Goal: Task Accomplishment & Management: Complete application form

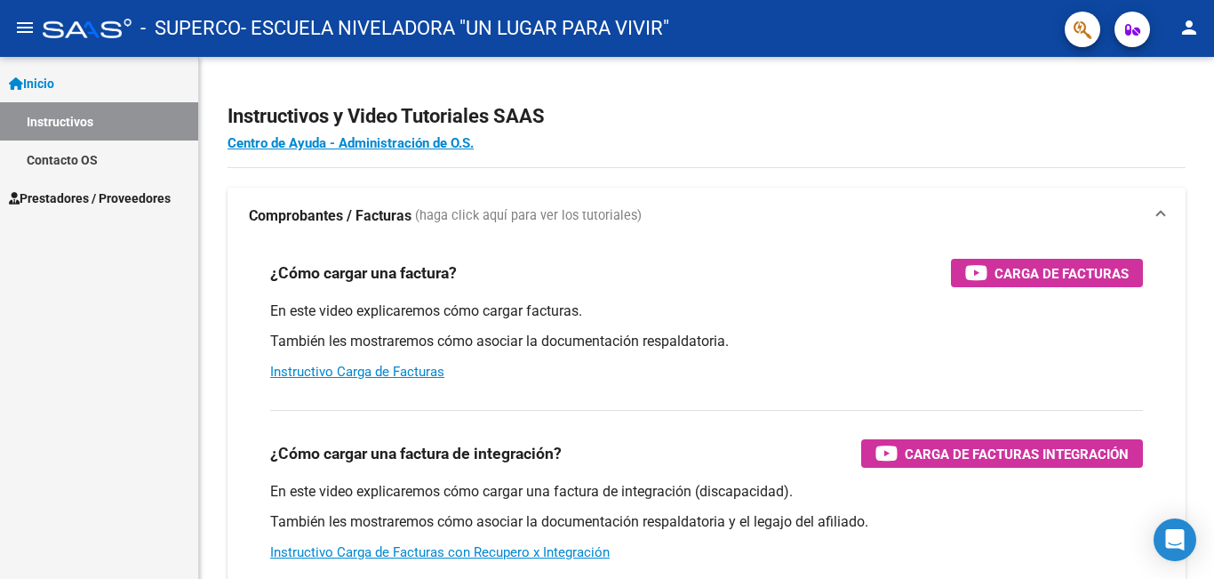
click at [138, 196] on span "Prestadores / Proveedores" at bounding box center [90, 198] width 162 height 20
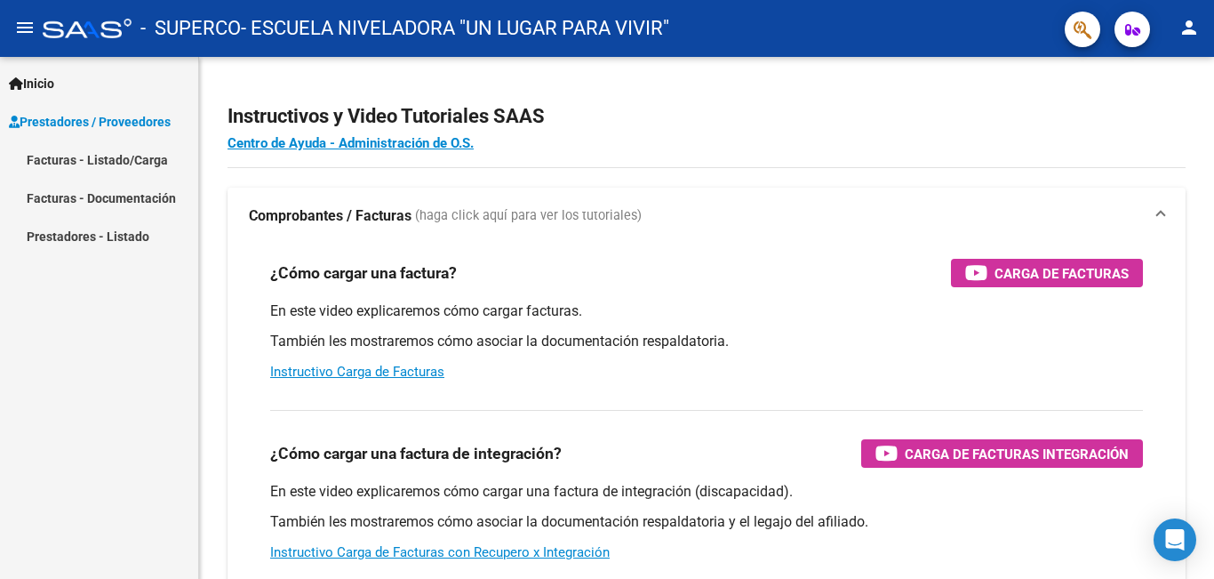
click at [102, 152] on link "Facturas - Listado/Carga" at bounding box center [99, 159] width 198 height 38
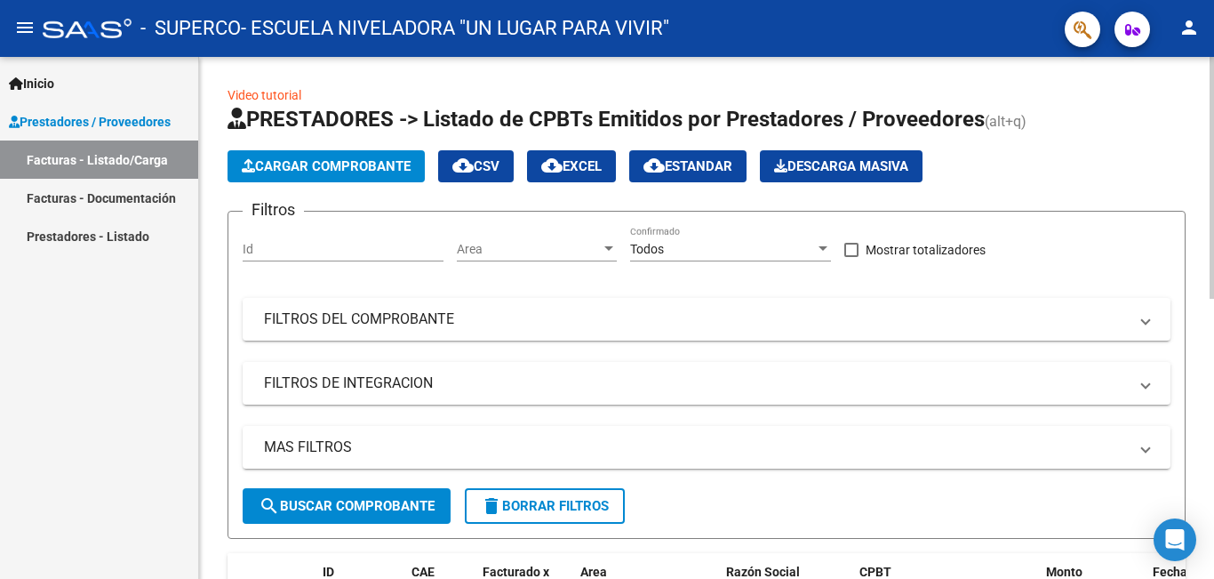
click at [369, 170] on span "Cargar Comprobante" at bounding box center [326, 166] width 169 height 16
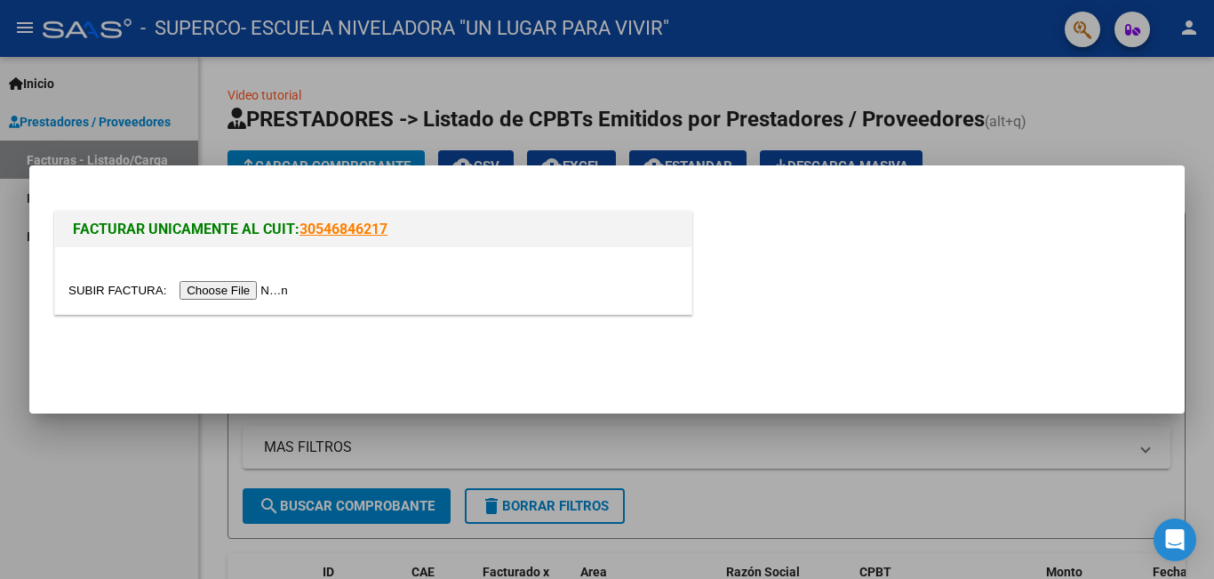
click at [249, 291] on input "file" at bounding box center [180, 290] width 225 height 19
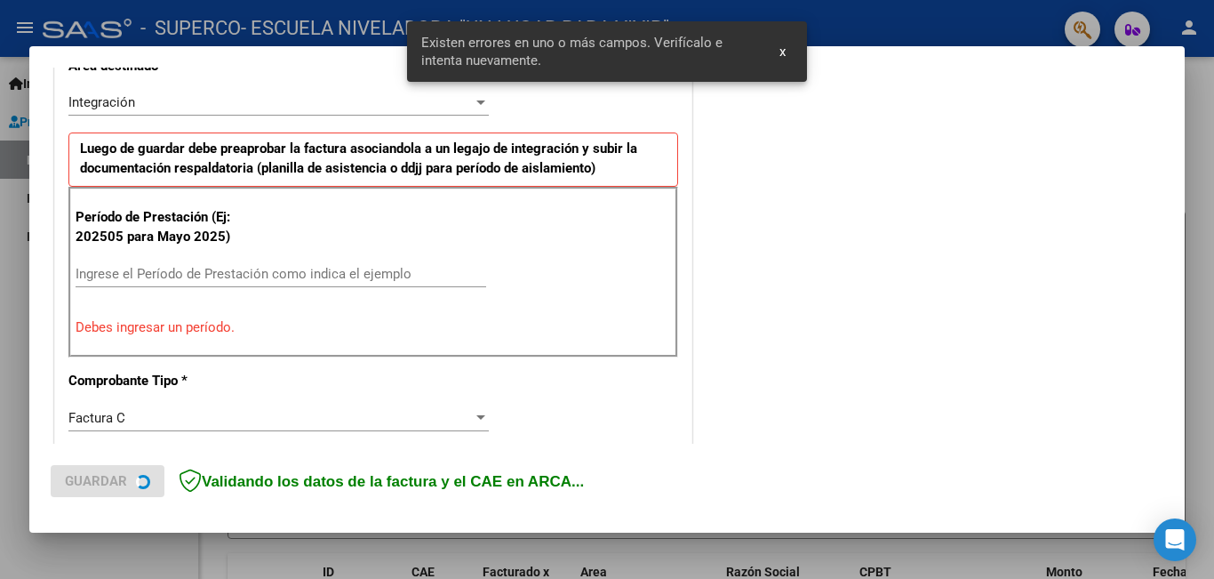
scroll to position [609, 0]
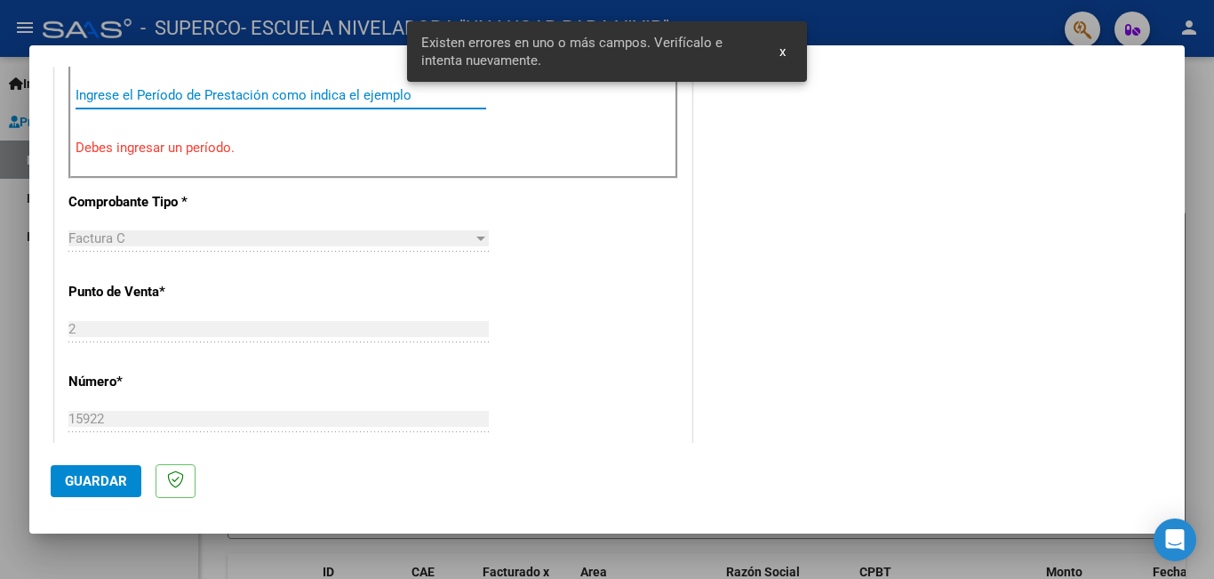
click at [151, 99] on input "Ingrese el Período de Prestación como indica el ejemplo" at bounding box center [281, 95] width 411 height 16
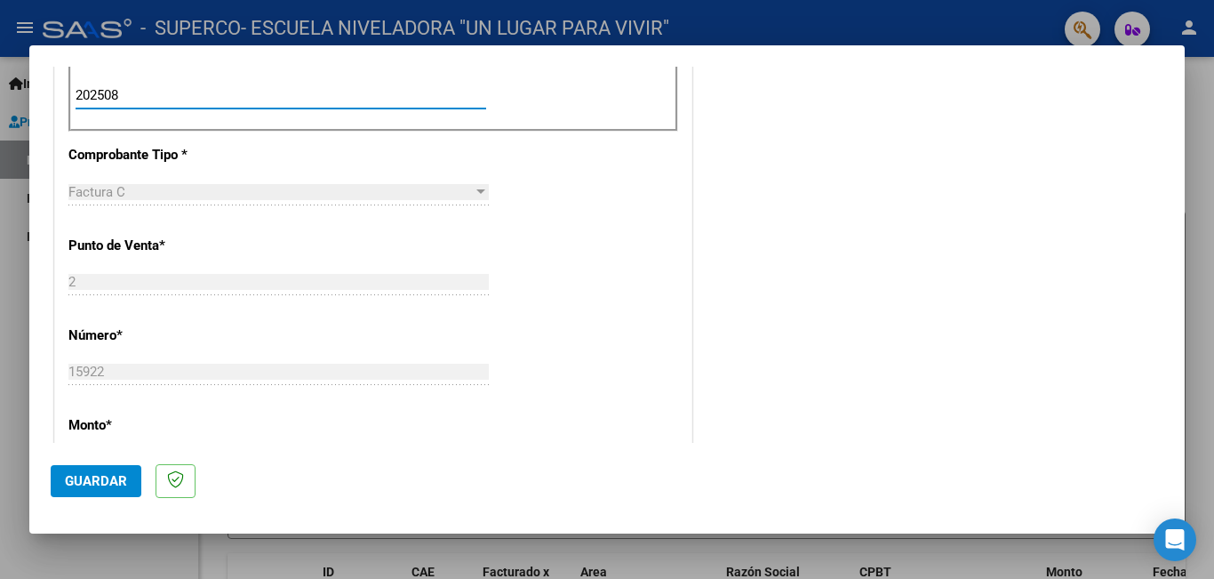
type input "202508"
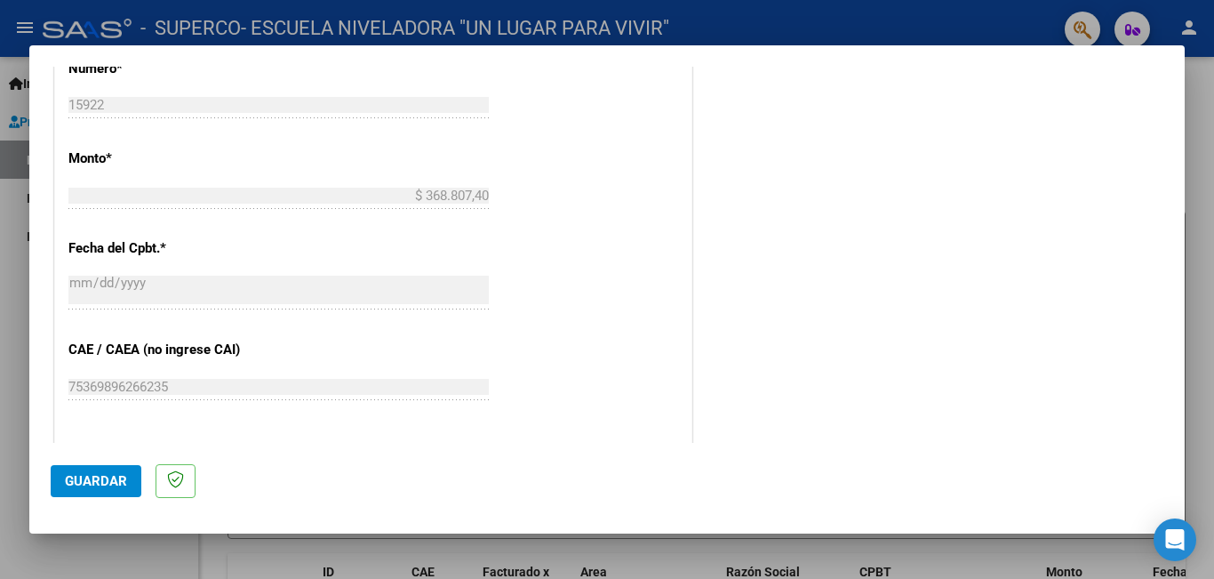
scroll to position [1053, 0]
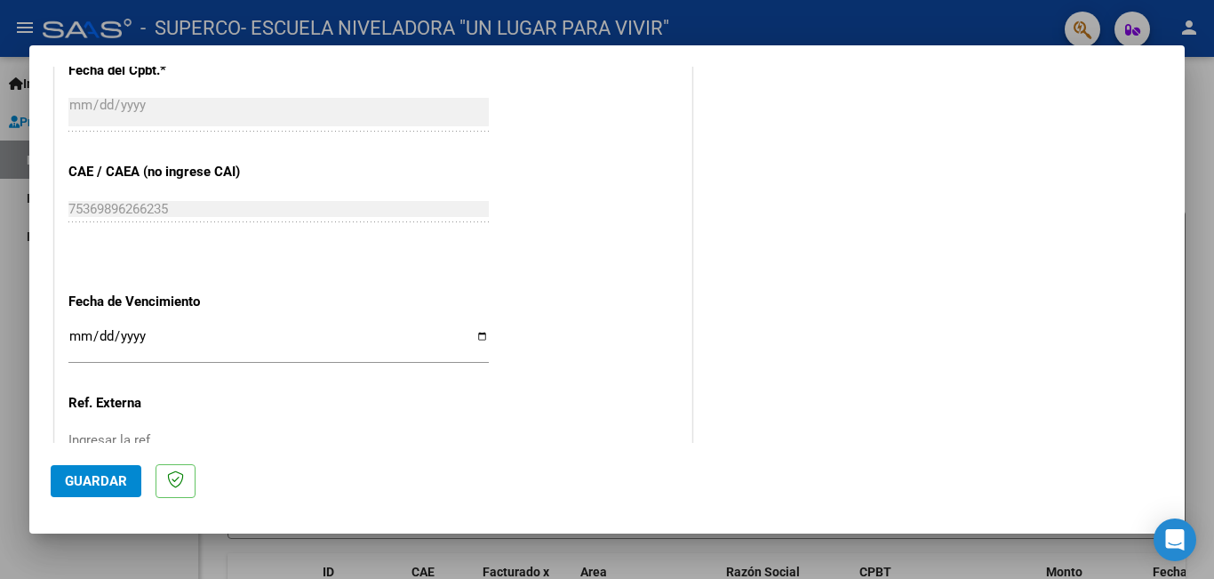
click at [479, 340] on input "Ingresar la fecha" at bounding box center [278, 343] width 420 height 28
type input "[DATE]"
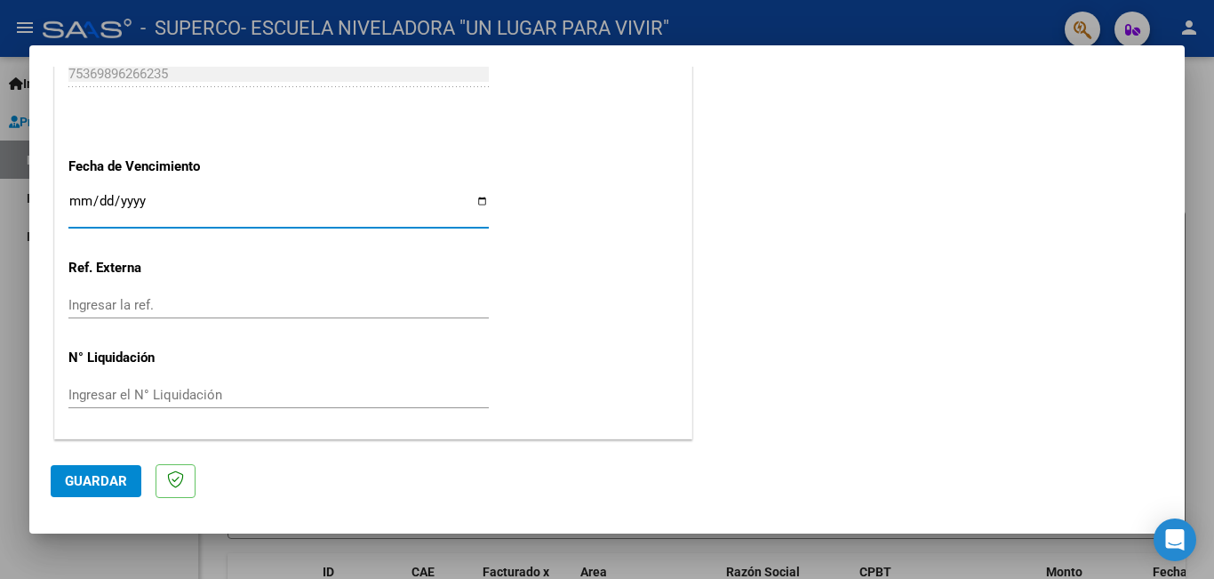
click at [92, 483] on span "Guardar" at bounding box center [96, 481] width 62 height 16
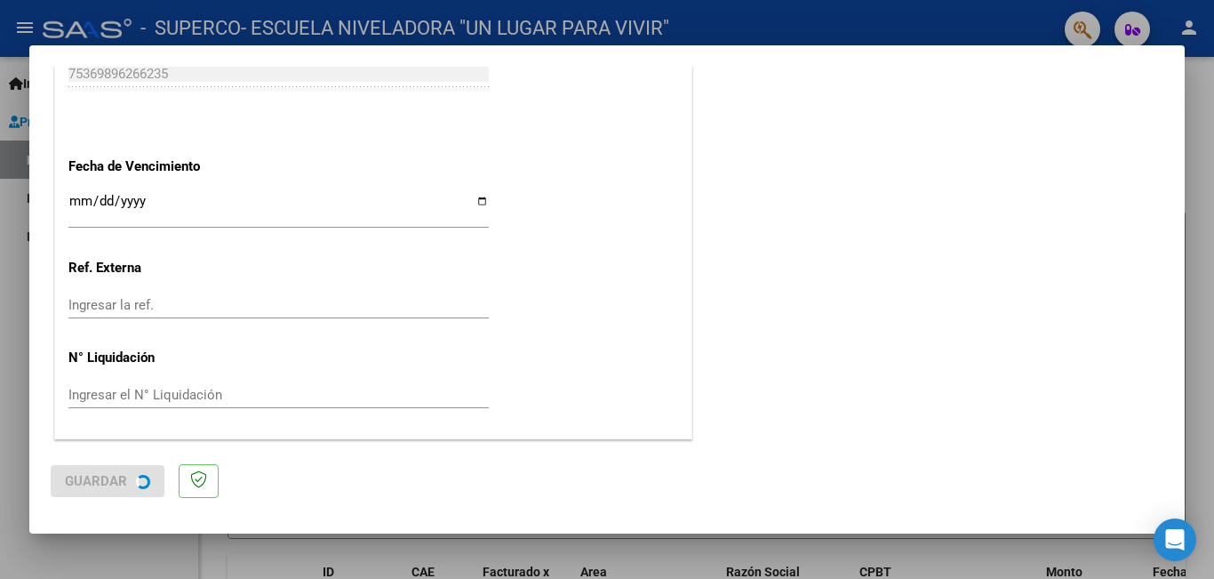
scroll to position [0, 0]
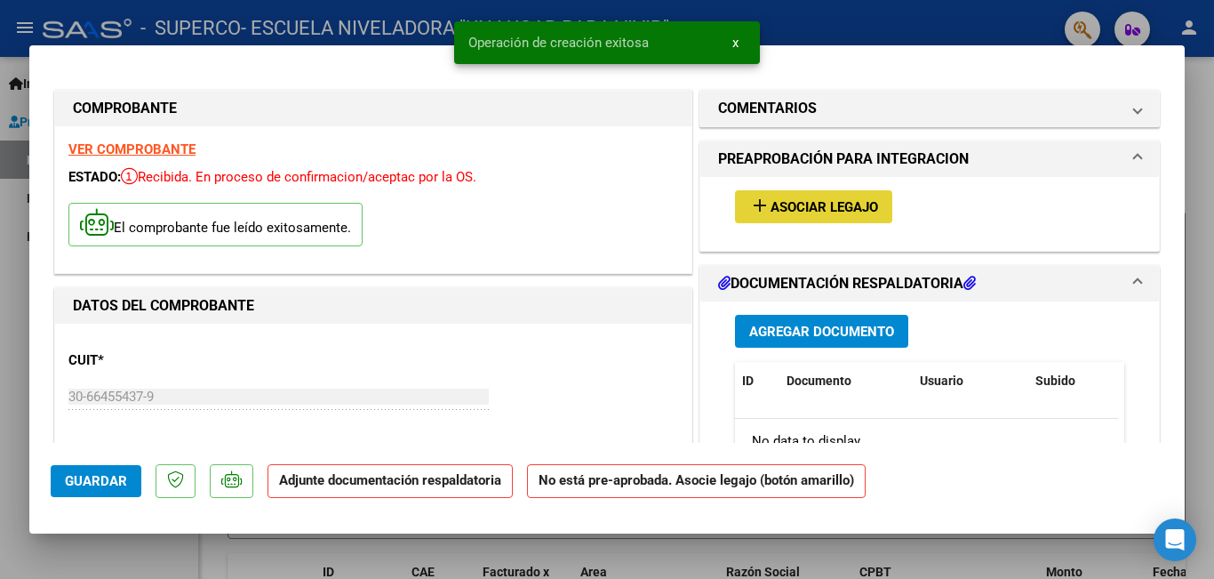
click at [798, 207] on span "Asociar Legajo" at bounding box center [825, 207] width 108 height 16
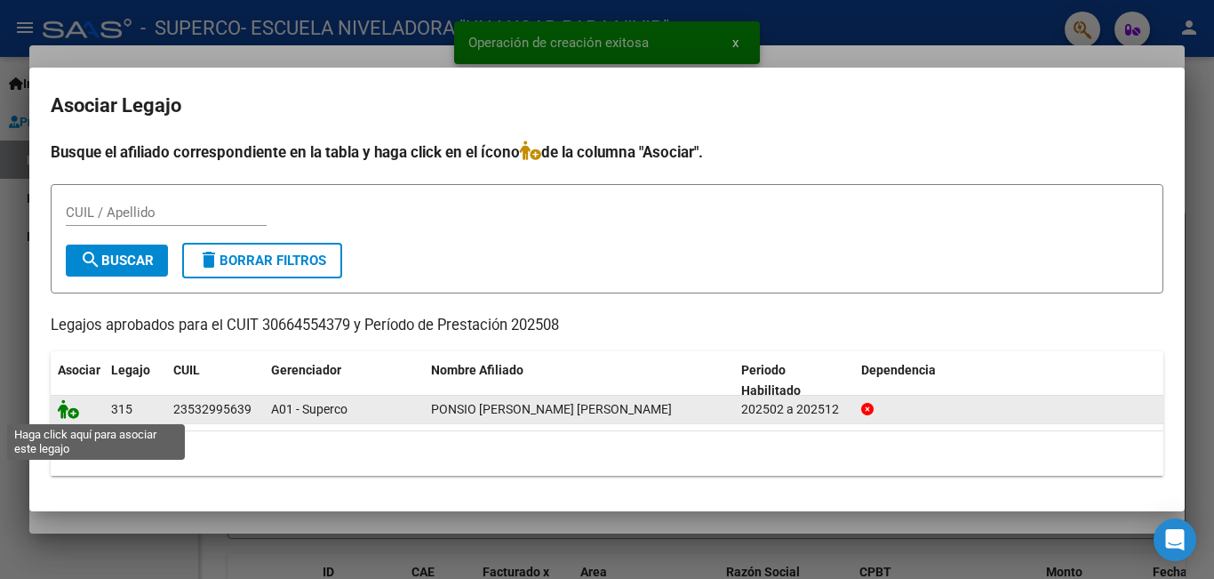
click at [75, 408] on icon at bounding box center [68, 409] width 21 height 20
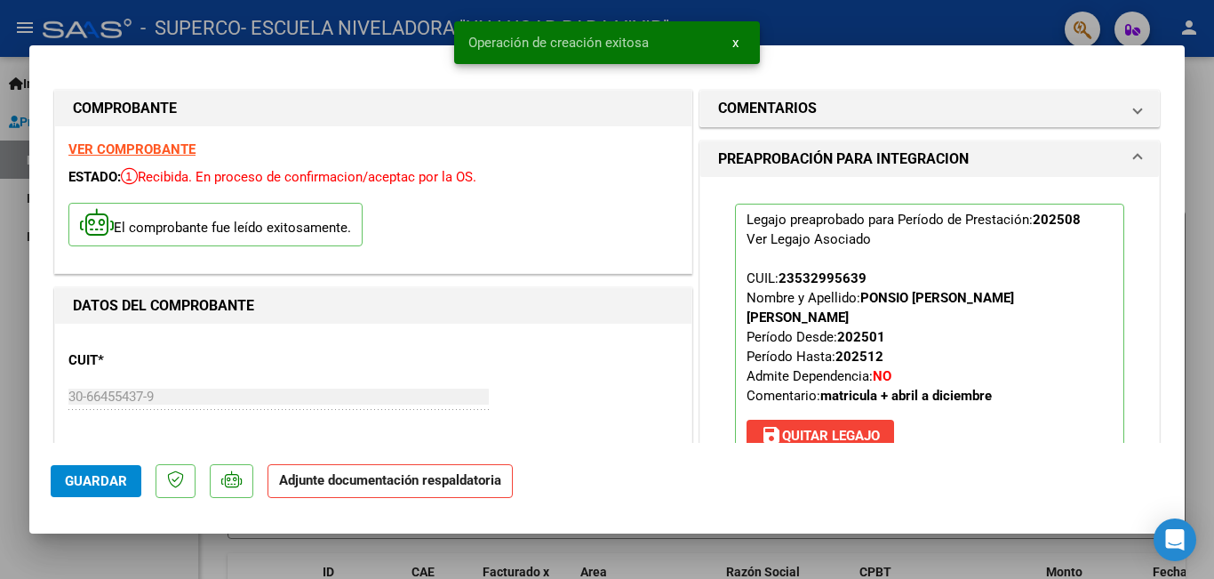
scroll to position [267, 0]
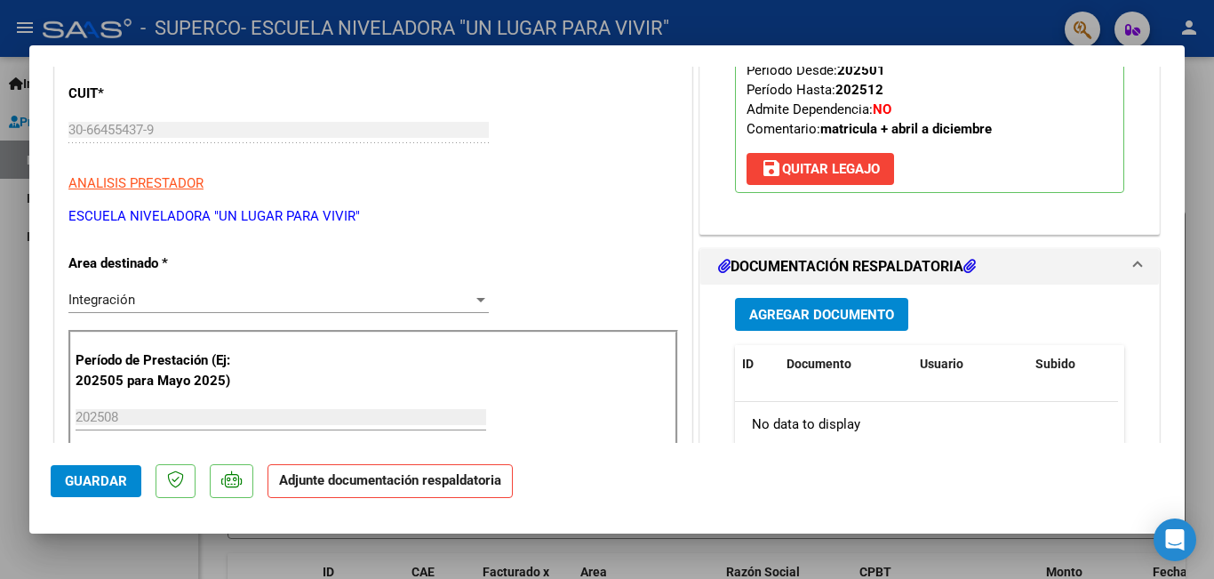
click at [820, 307] on span "Agregar Documento" at bounding box center [821, 315] width 145 height 16
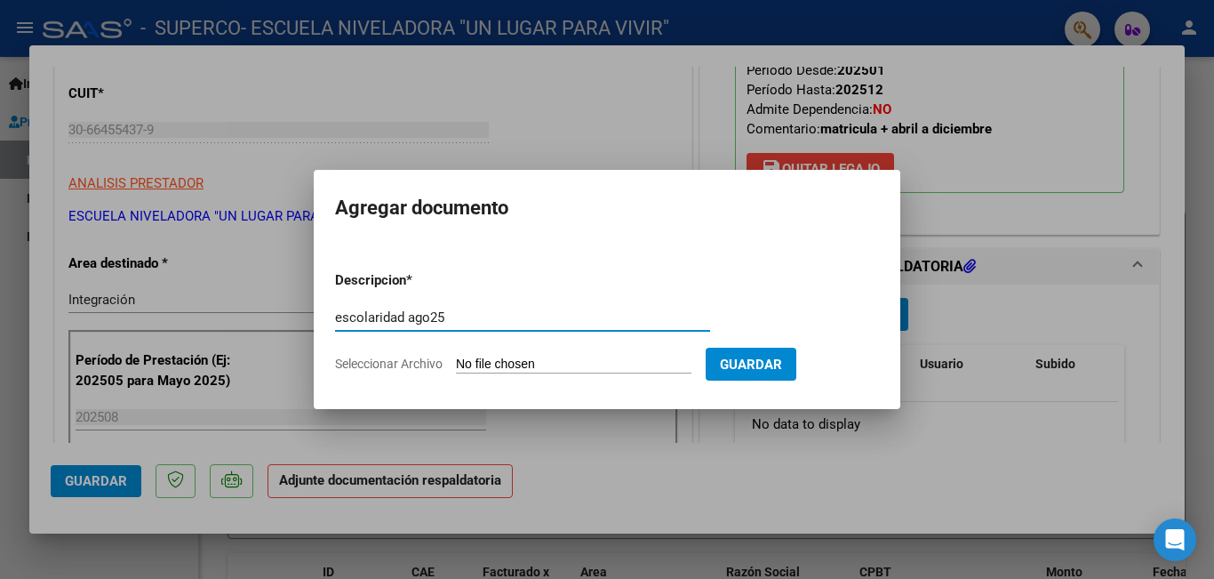
type input "escolaridad ago25"
click at [551, 368] on input "Seleccionar Archivo" at bounding box center [574, 364] width 236 height 17
type input "C:\fakepath\922.pdf"
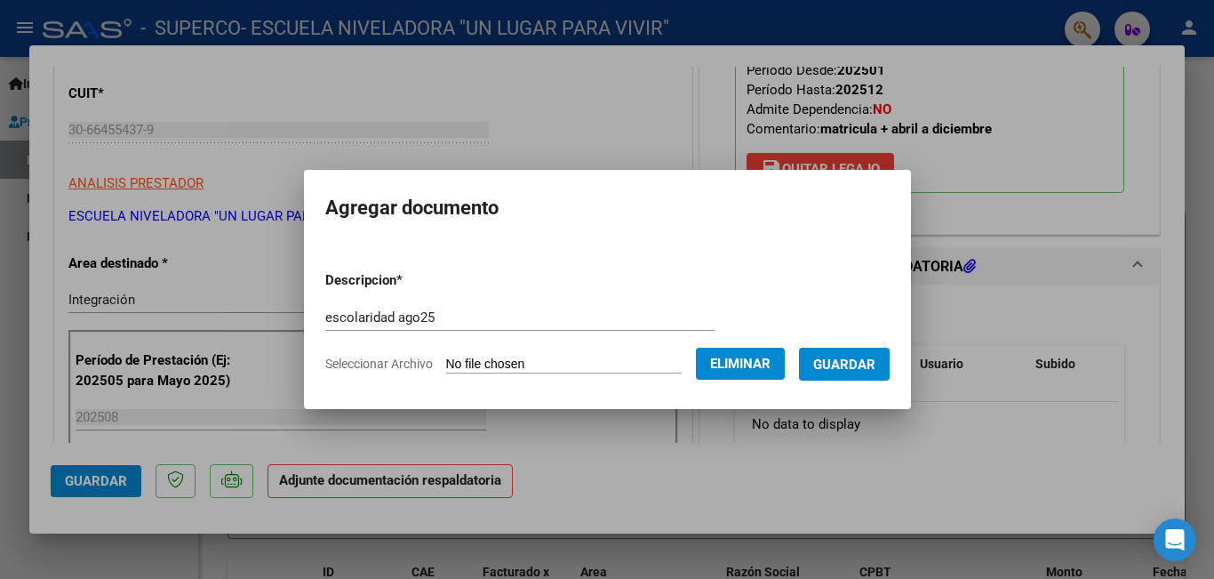
click at [872, 361] on span "Guardar" at bounding box center [844, 364] width 62 height 16
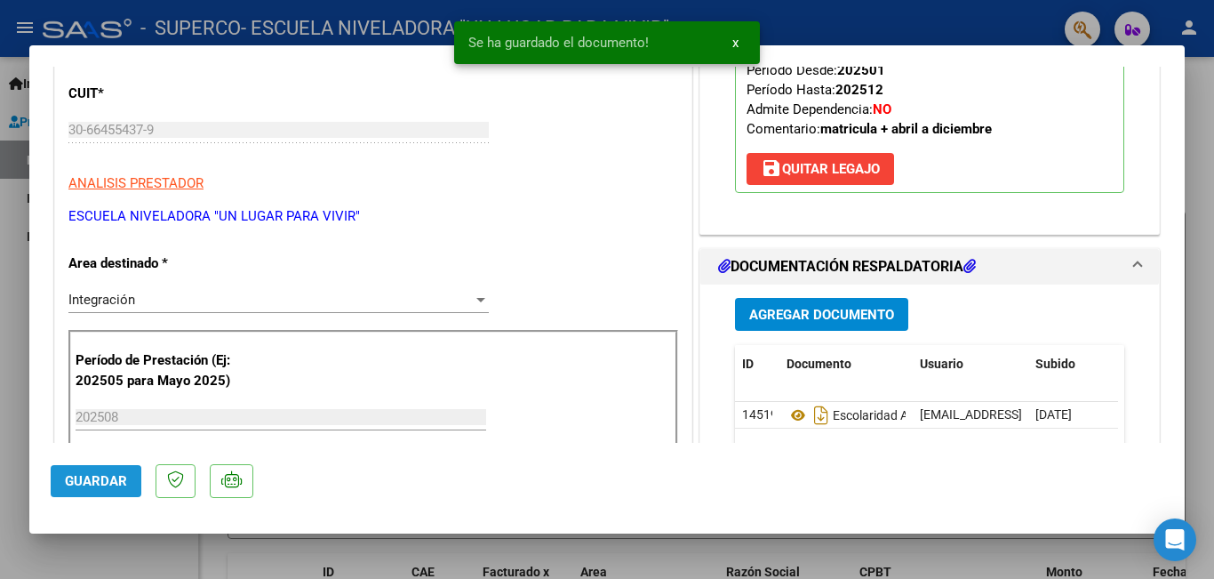
click at [95, 484] on span "Guardar" at bounding box center [96, 481] width 62 height 16
click at [95, 554] on div at bounding box center [607, 289] width 1214 height 579
type input "$ 0,00"
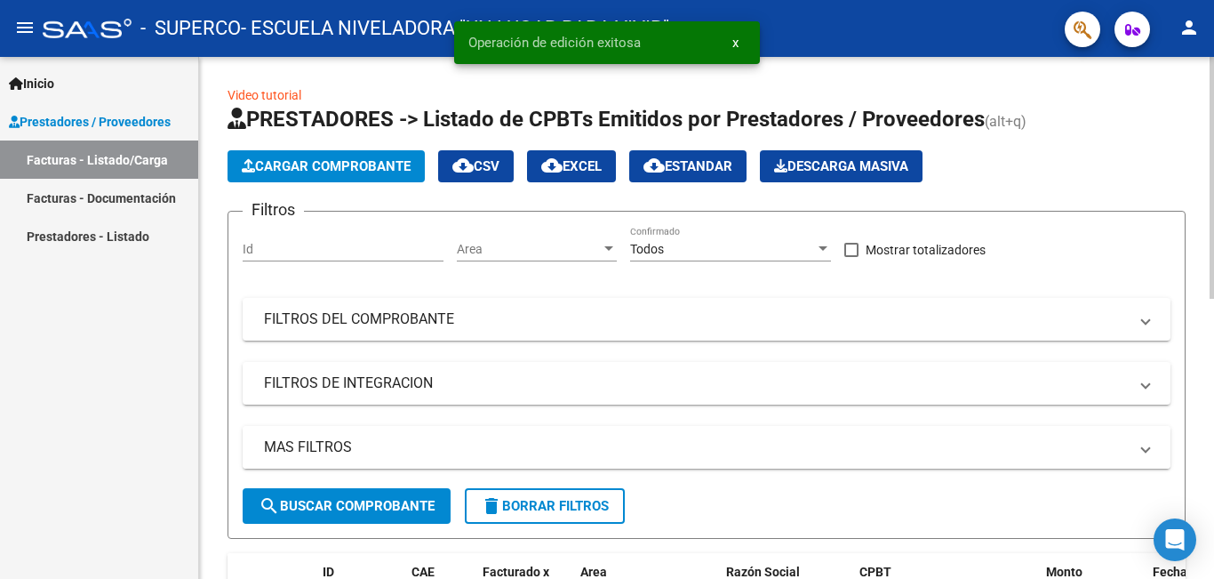
scroll to position [89, 0]
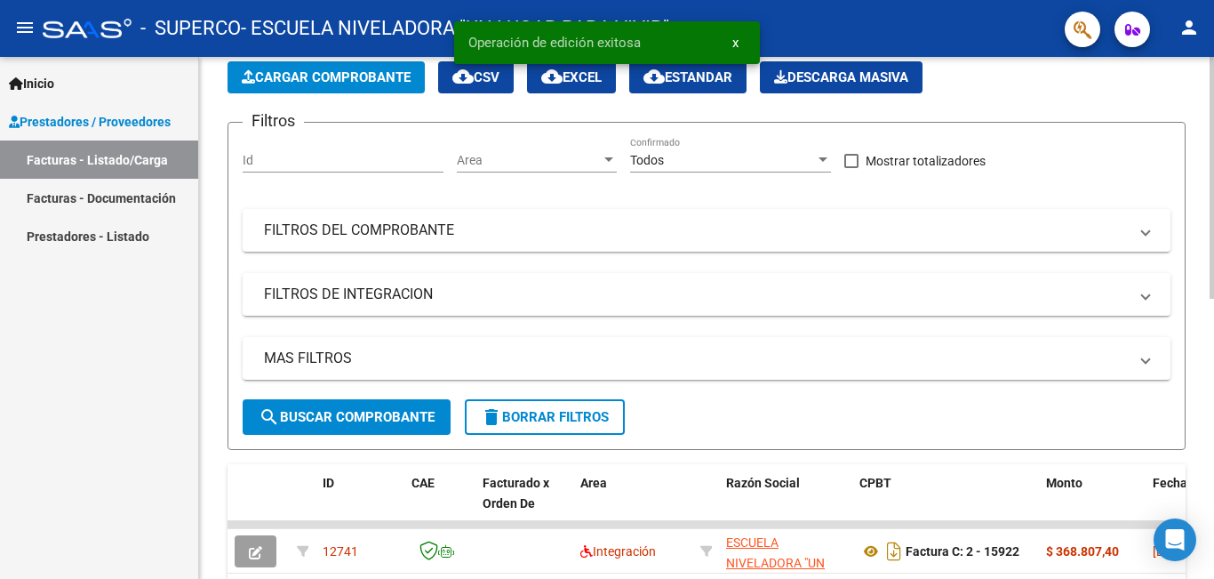
click at [363, 75] on span "Cargar Comprobante" at bounding box center [326, 77] width 169 height 16
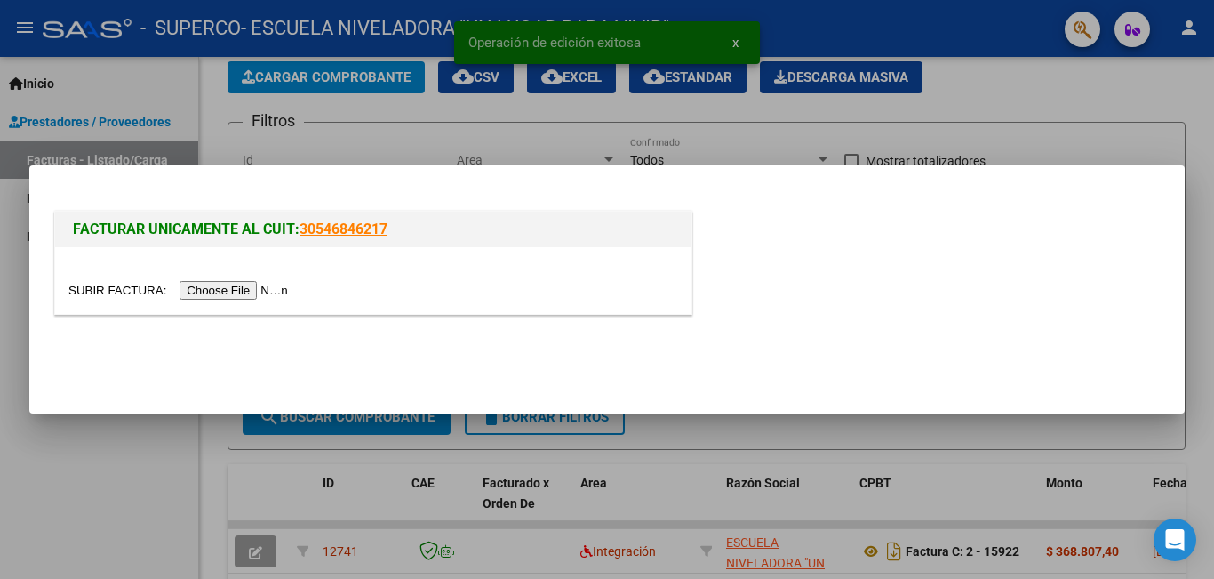
click at [220, 286] on input "file" at bounding box center [180, 290] width 225 height 19
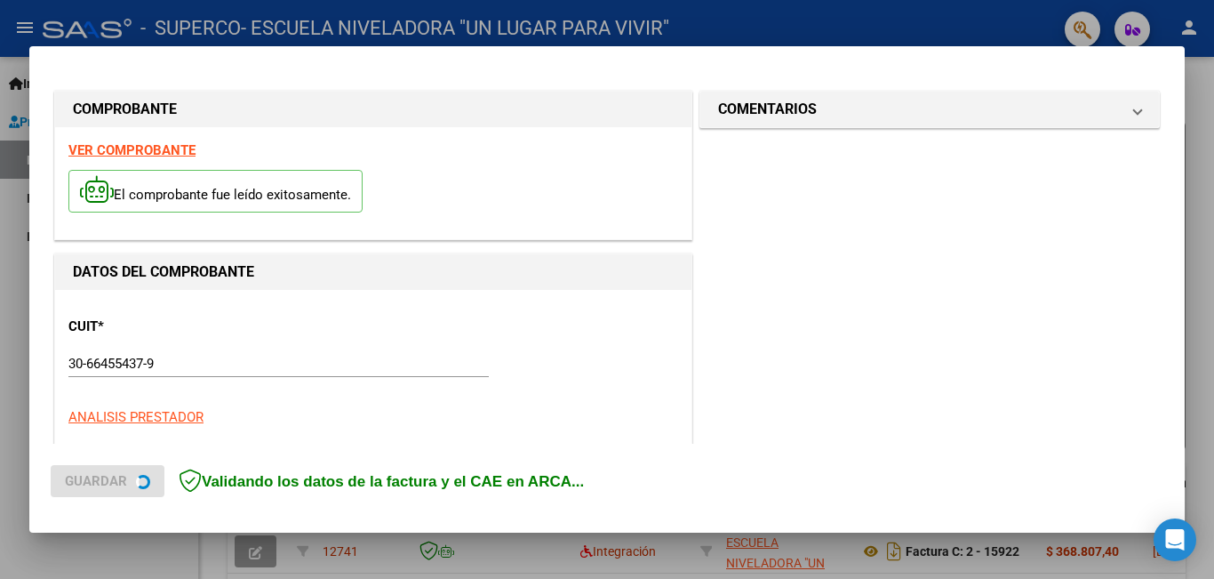
scroll to position [431, 0]
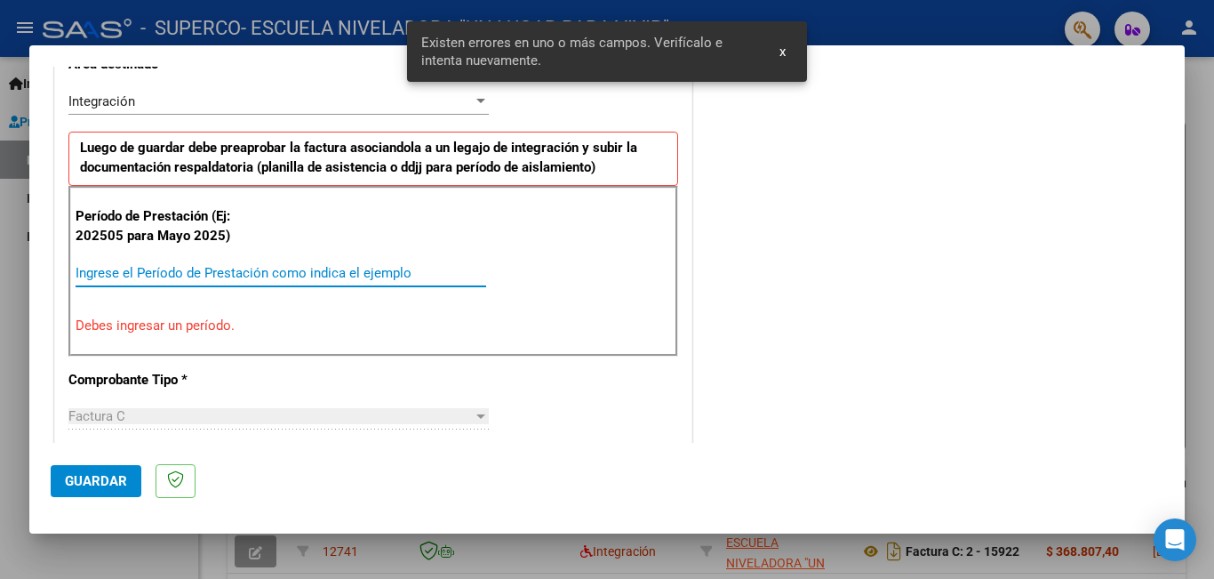
click at [128, 273] on input "Ingrese el Período de Prestación como indica el ejemplo" at bounding box center [281, 273] width 411 height 16
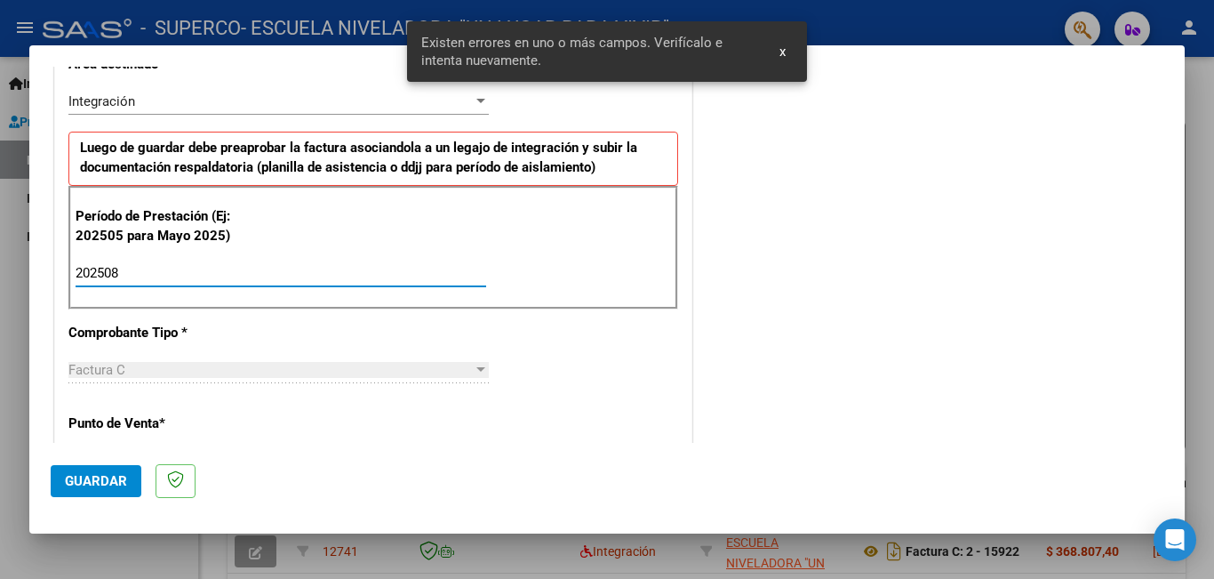
type input "202508"
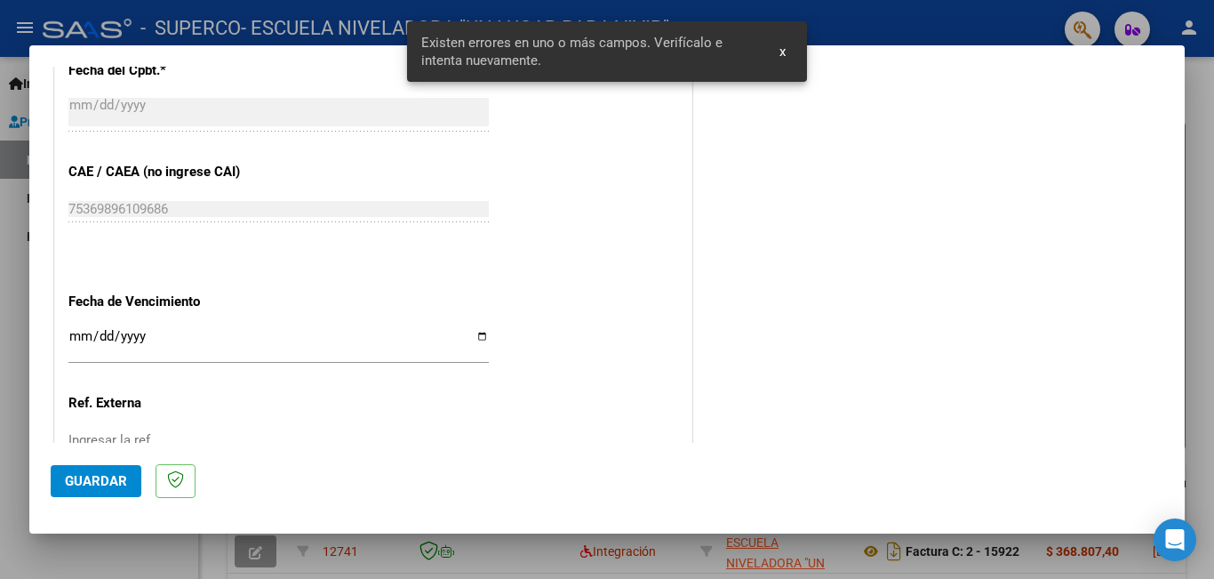
scroll to position [1142, 0]
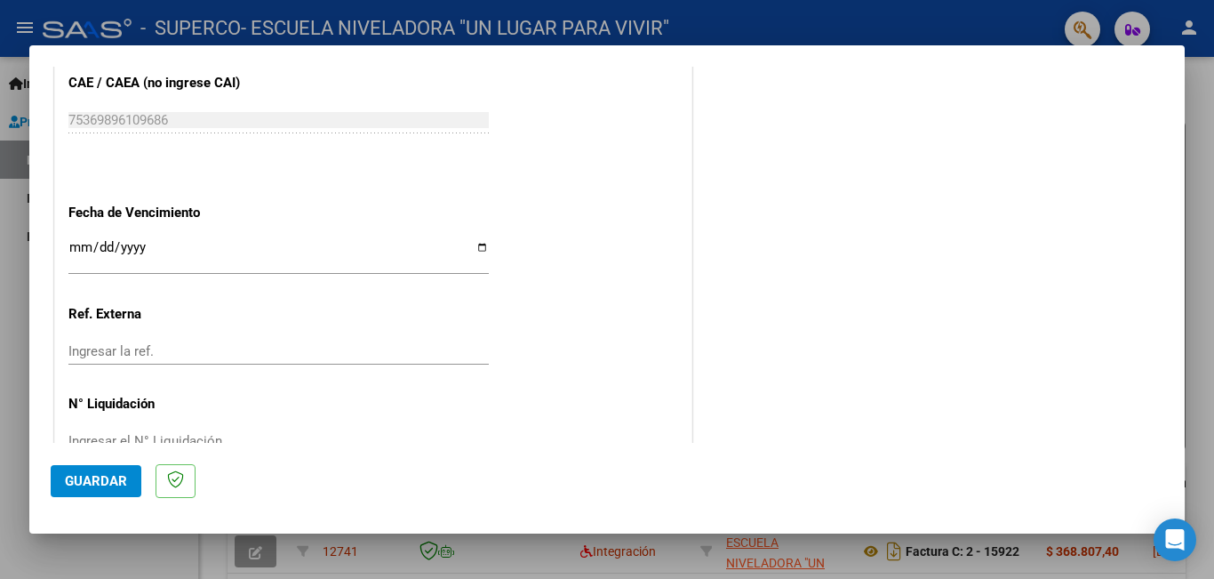
click at [474, 247] on input "Ingresar la fecha" at bounding box center [278, 254] width 420 height 28
type input "[DATE]"
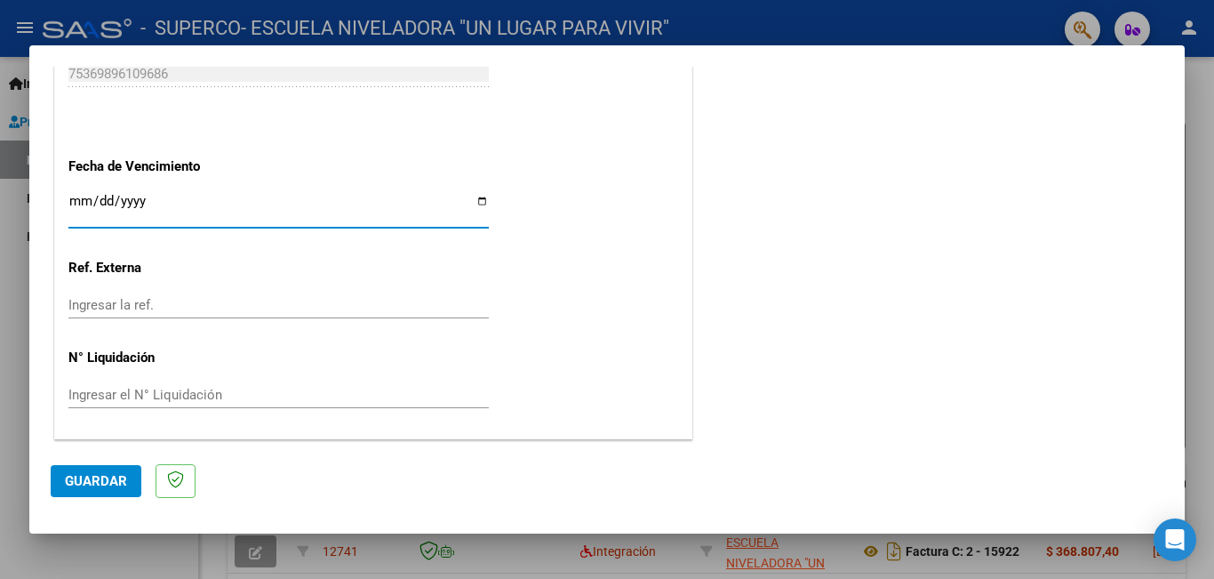
click at [77, 477] on span "Guardar" at bounding box center [96, 481] width 62 height 16
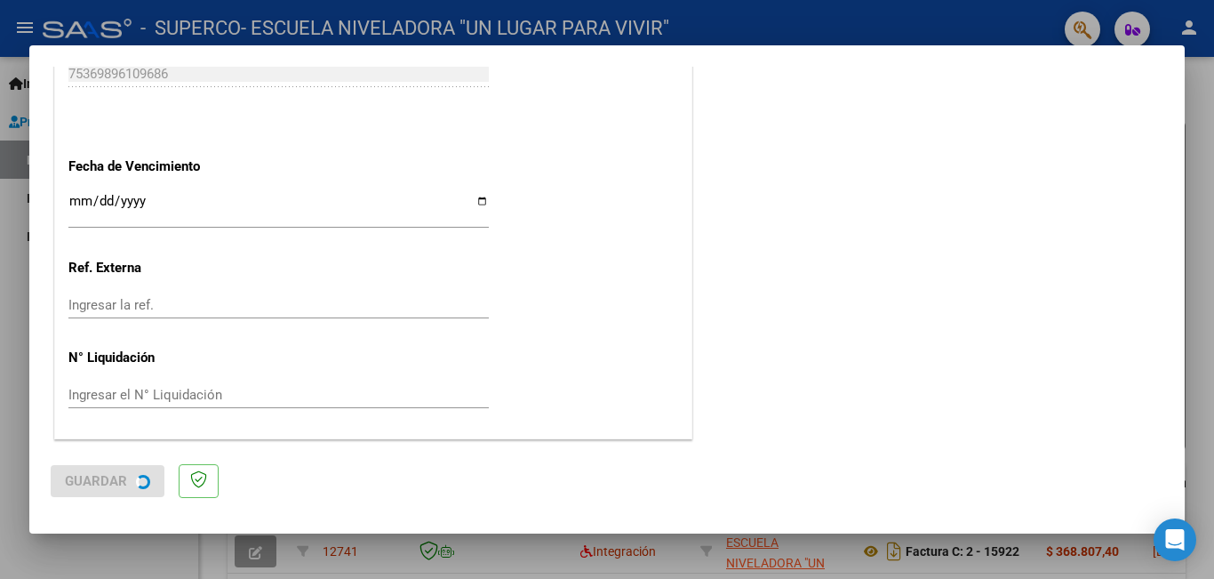
scroll to position [0, 0]
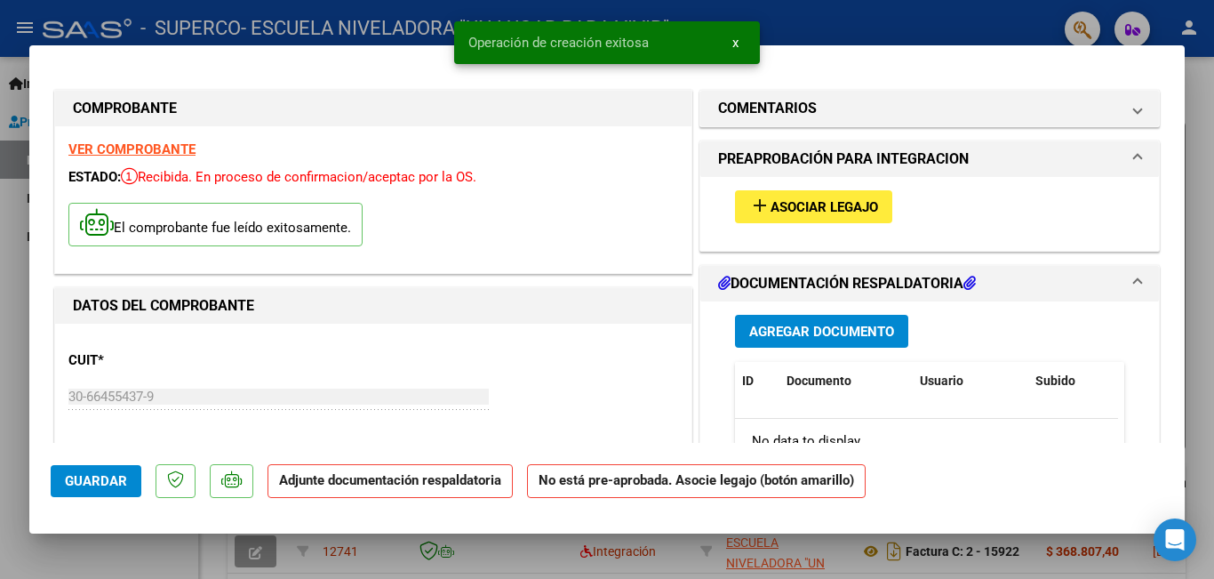
click at [772, 209] on span "Asociar Legajo" at bounding box center [825, 207] width 108 height 16
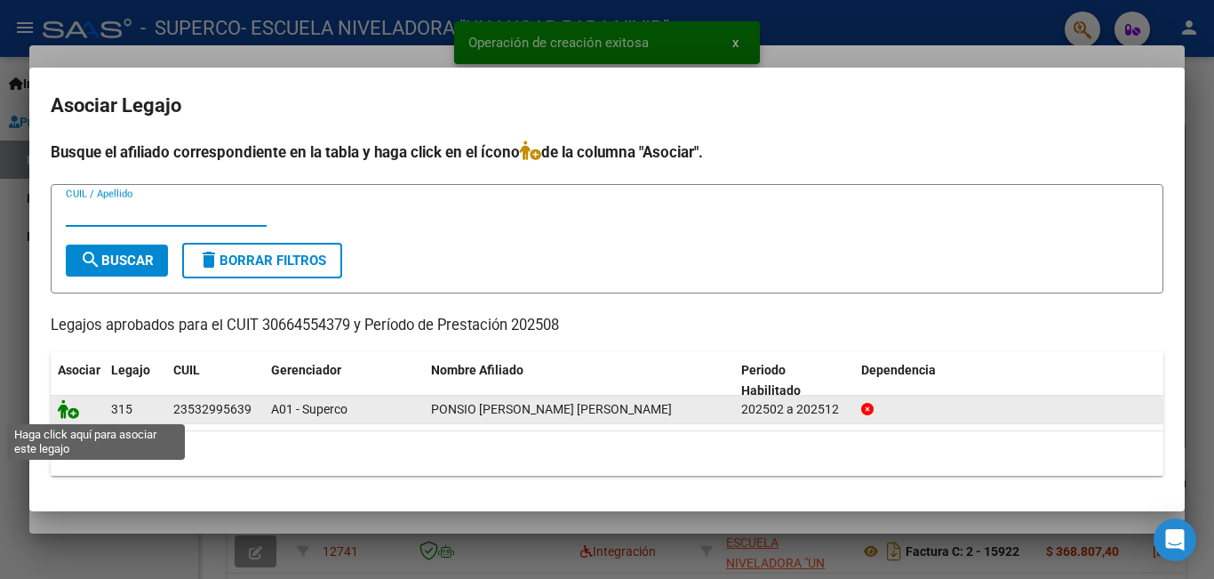
click at [75, 416] on icon at bounding box center [68, 409] width 21 height 20
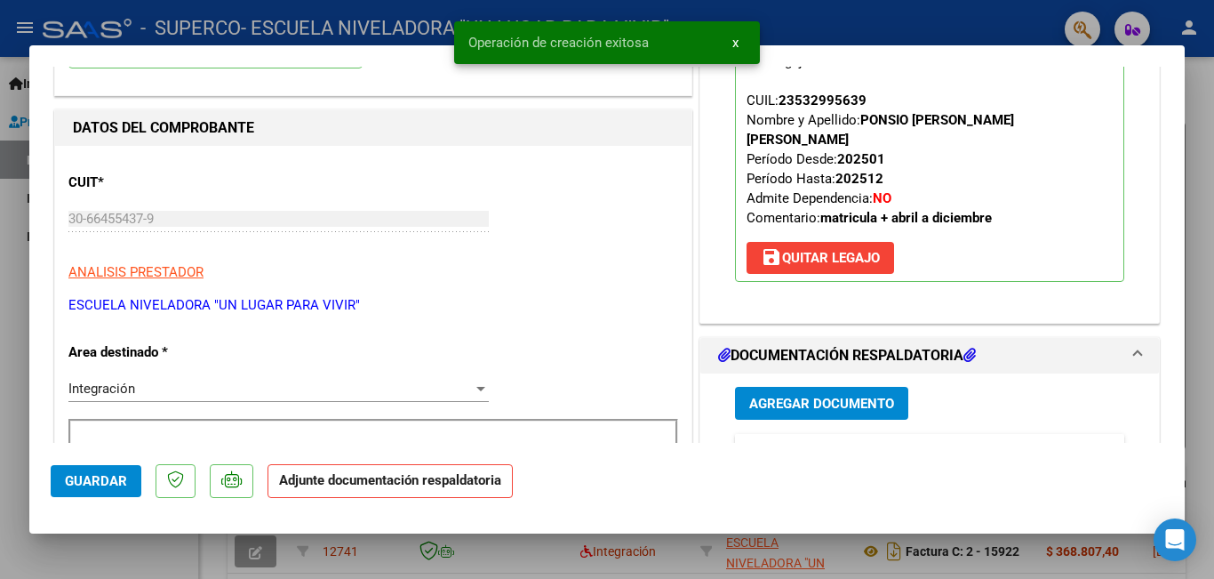
scroll to position [267, 0]
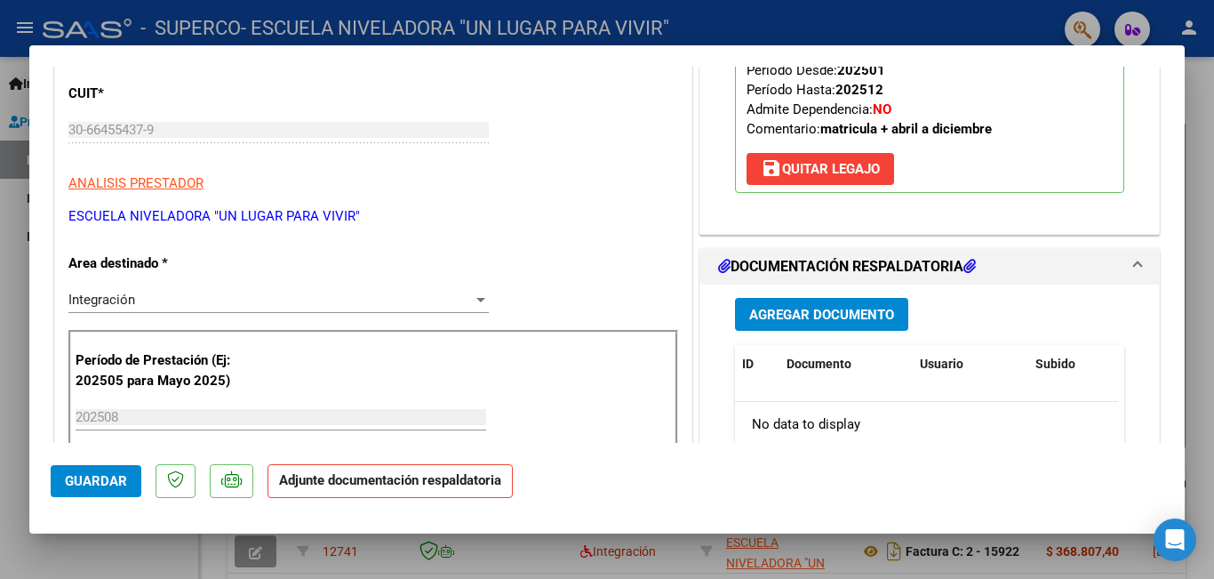
click at [791, 307] on span "Agregar Documento" at bounding box center [821, 315] width 145 height 16
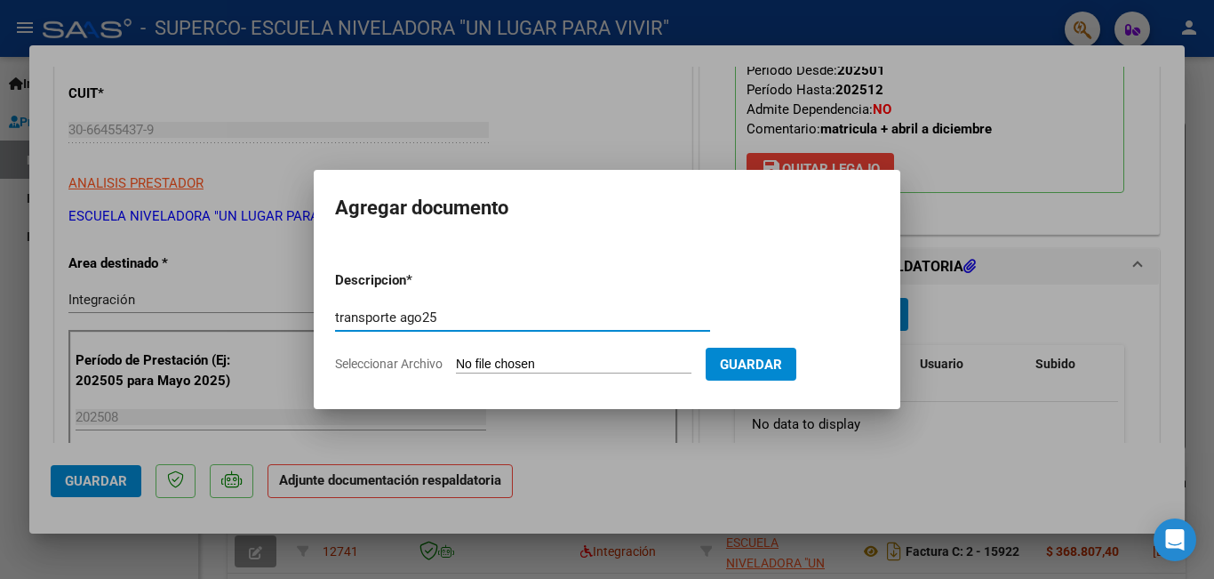
type input "transporte ago25"
click at [499, 365] on input "Seleccionar Archivo" at bounding box center [574, 364] width 236 height 17
type input "C:\fakepath\921.pdf"
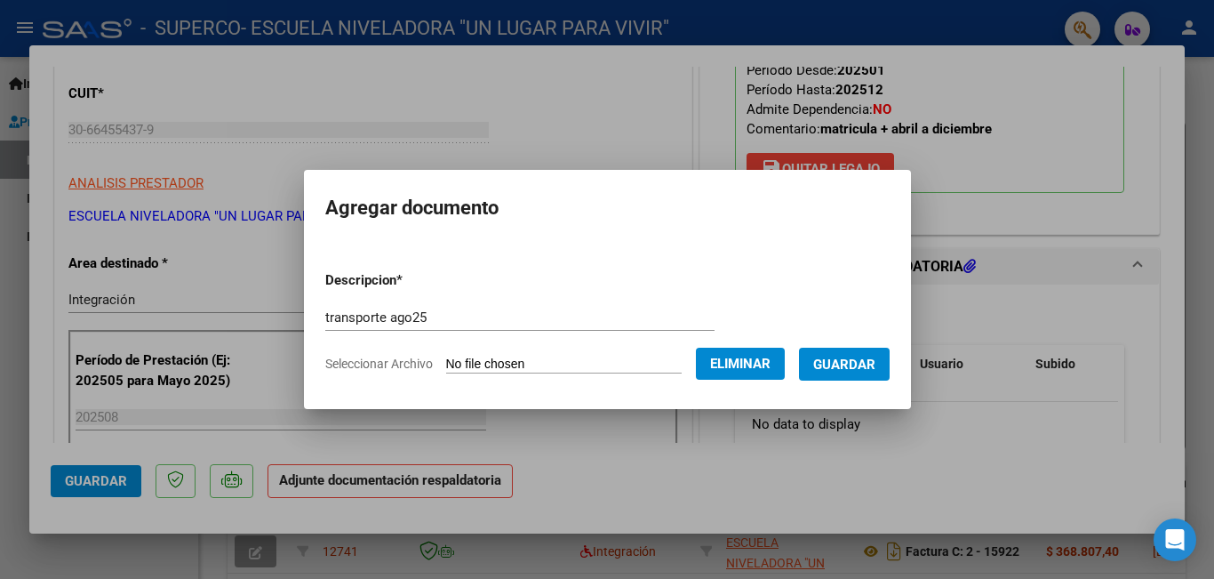
click at [844, 367] on span "Guardar" at bounding box center [844, 364] width 62 height 16
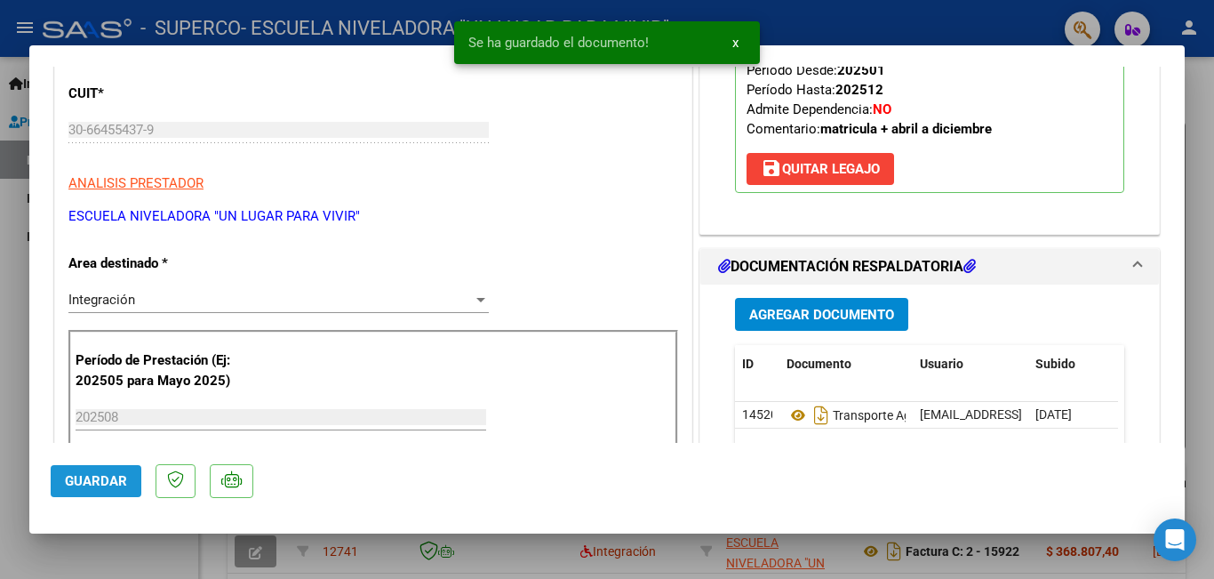
click at [106, 484] on span "Guardar" at bounding box center [96, 481] width 62 height 16
click at [116, 552] on div at bounding box center [607, 289] width 1214 height 579
type input "$ 0,00"
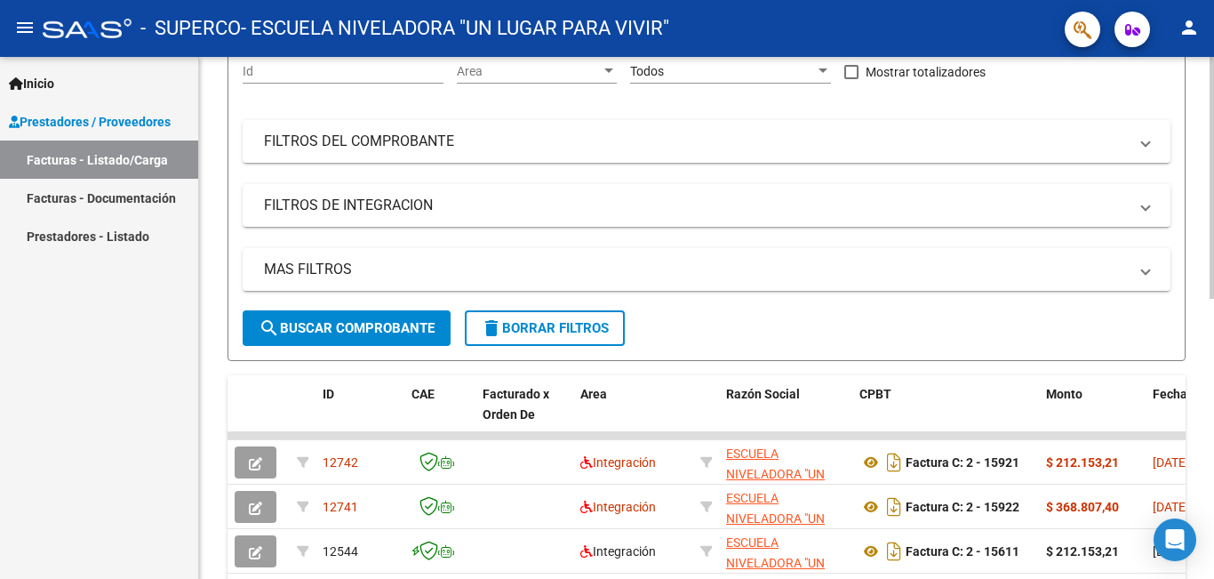
scroll to position [0, 0]
